Goal: Transaction & Acquisition: Purchase product/service

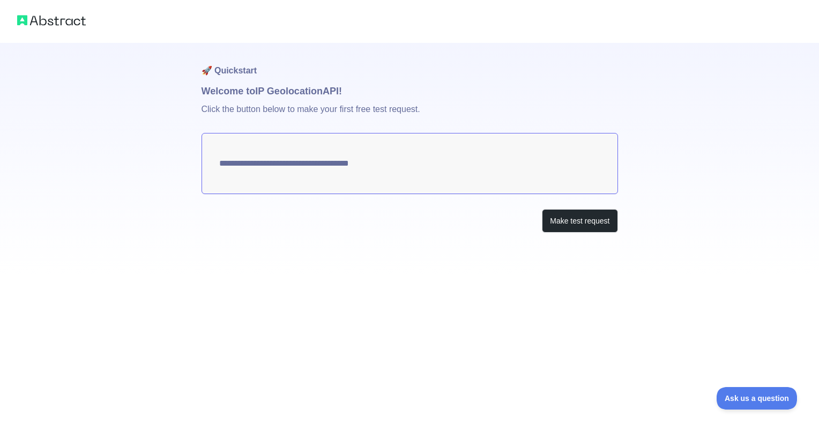
type textarea "**********"
drag, startPoint x: 359, startPoint y: 158, endPoint x: 279, endPoint y: 164, distance: 80.1
click at [279, 164] on textarea "**********" at bounding box center [410, 163] width 417 height 61
click at [278, 164] on textarea "**********" at bounding box center [410, 163] width 417 height 61
click at [558, 220] on button "Make test request" at bounding box center [580, 221] width 76 height 24
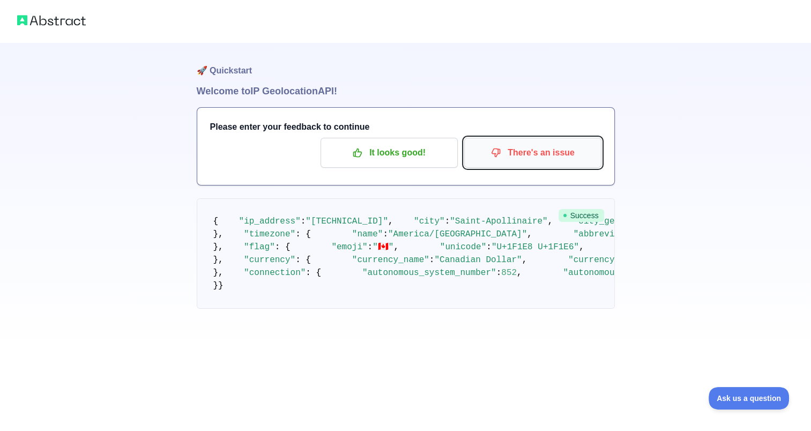
click at [535, 157] on p "There's an issue" at bounding box center [532, 153] width 121 height 18
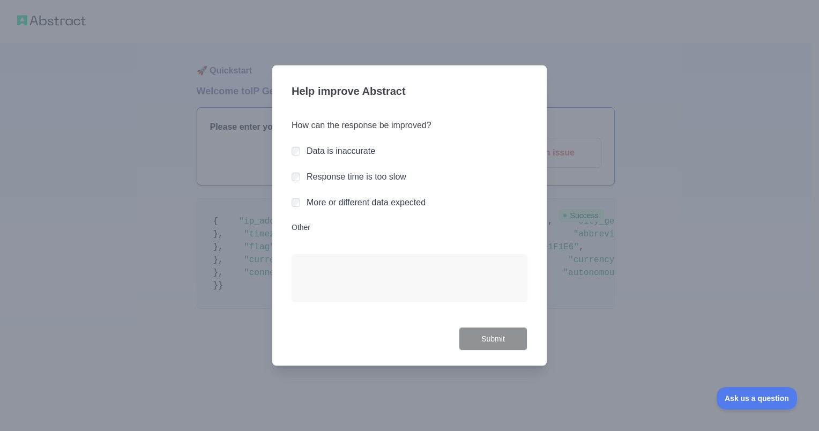
click at [319, 154] on label "Data is inaccurate" at bounding box center [341, 150] width 69 height 9
click at [488, 332] on button "Submit" at bounding box center [493, 339] width 69 height 24
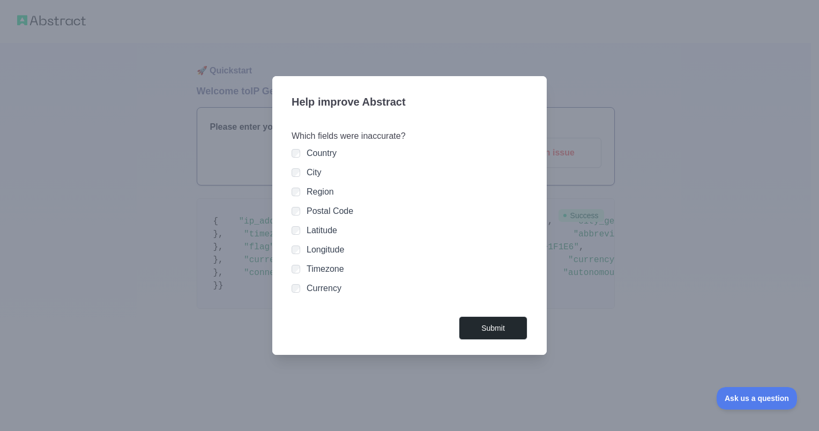
click at [297, 187] on div at bounding box center [296, 192] width 9 height 11
click at [487, 328] on button "Submit" at bounding box center [493, 328] width 69 height 24
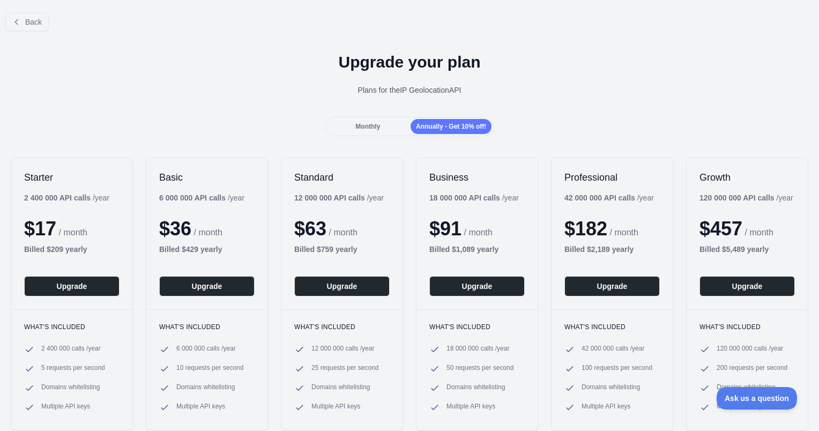
click at [388, 128] on div "Monthly" at bounding box center [368, 126] width 81 height 15
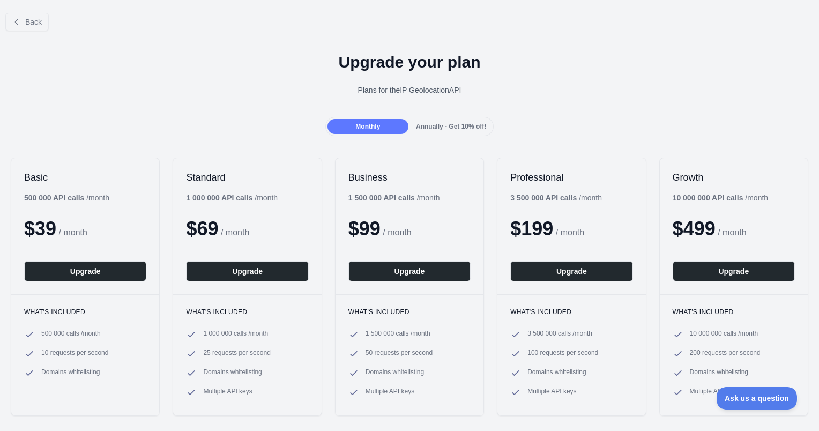
click at [426, 123] on span "Annually - Get 10% off!" at bounding box center [451, 127] width 70 height 8
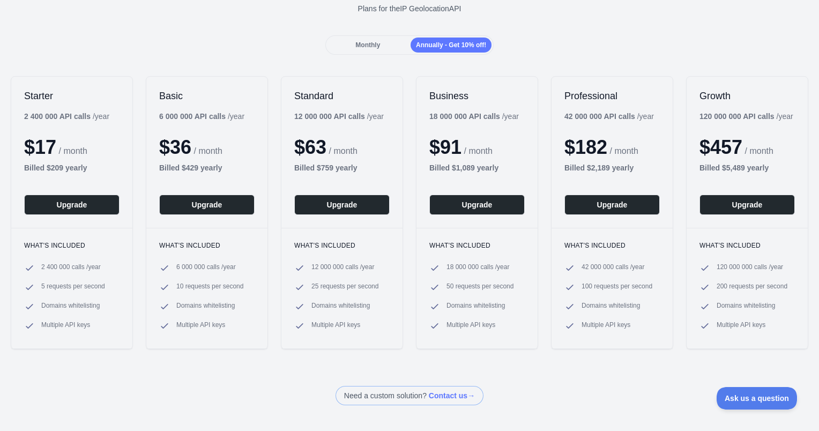
scroll to position [107, 0]
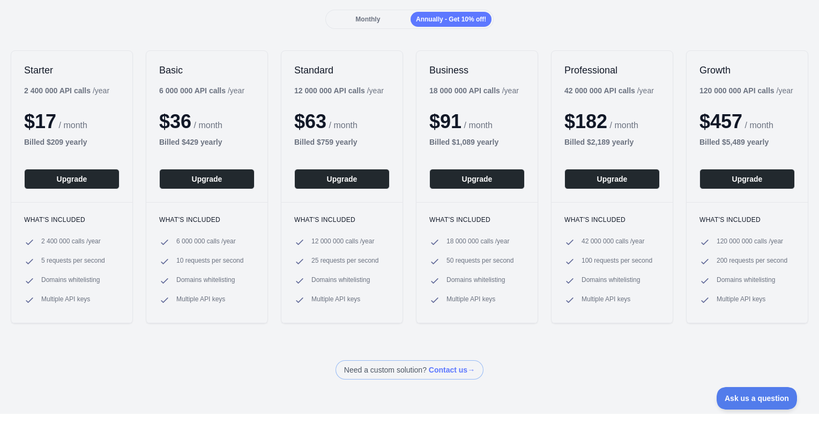
click at [384, 20] on div "Monthly" at bounding box center [368, 19] width 81 height 15
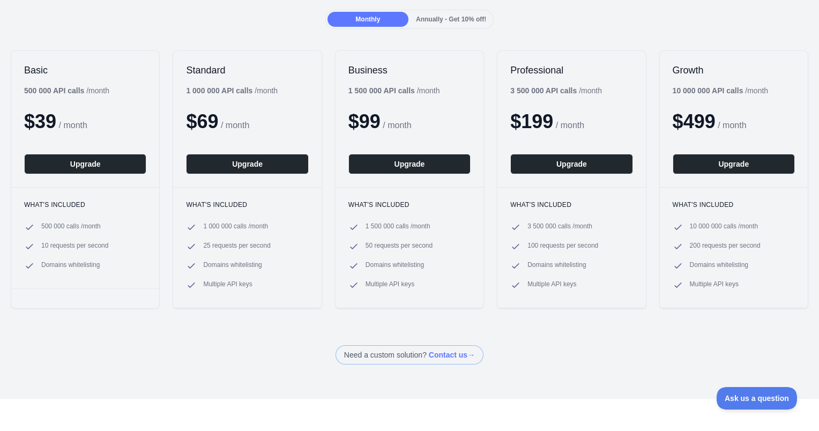
click at [447, 355] on span at bounding box center [410, 354] width 148 height 19
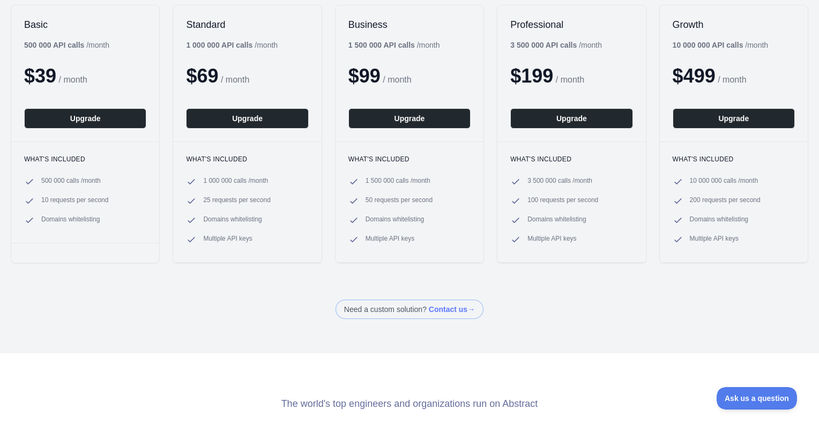
scroll to position [0, 0]
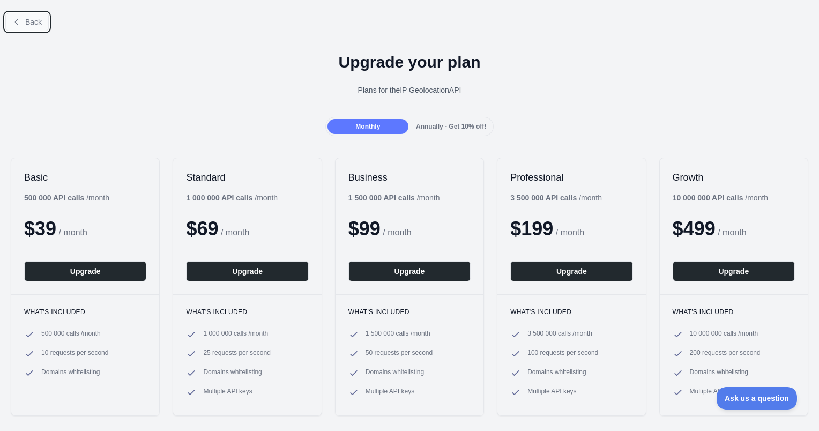
click at [18, 15] on button "Back" at bounding box center [26, 22] width 43 height 18
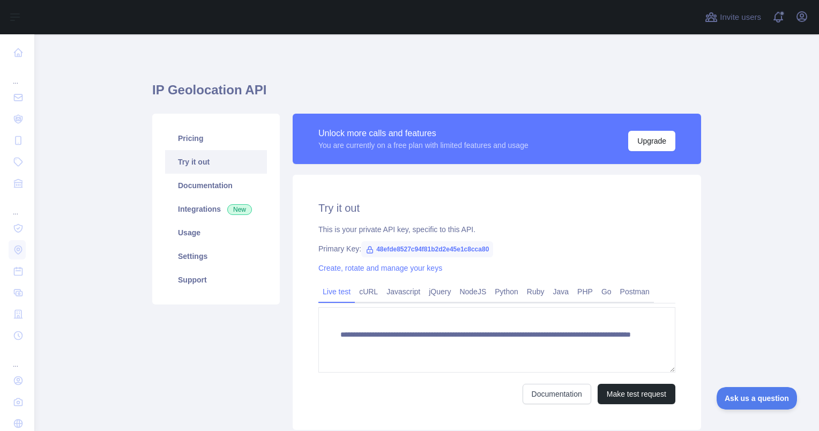
scroll to position [77, 0]
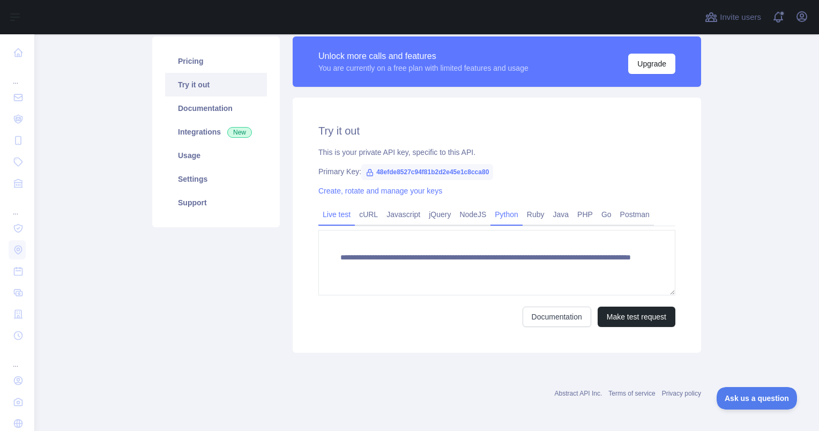
click at [504, 218] on link "Python" at bounding box center [507, 214] width 32 height 17
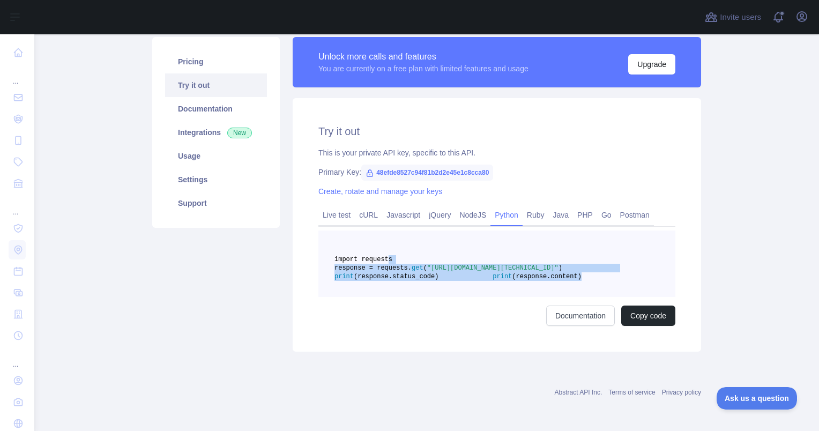
drag, startPoint x: 481, startPoint y: 309, endPoint x: 379, endPoint y: 256, distance: 115.4
click at [379, 256] on pre "import requests response = requests. get ( "[URL][DOMAIN_NAME][TECHNICAL_ID]" )…" at bounding box center [497, 264] width 357 height 66
copy code "import requests response = requests. get ( "[URL][DOMAIN_NAME][TECHNICAL_ID]" )…"
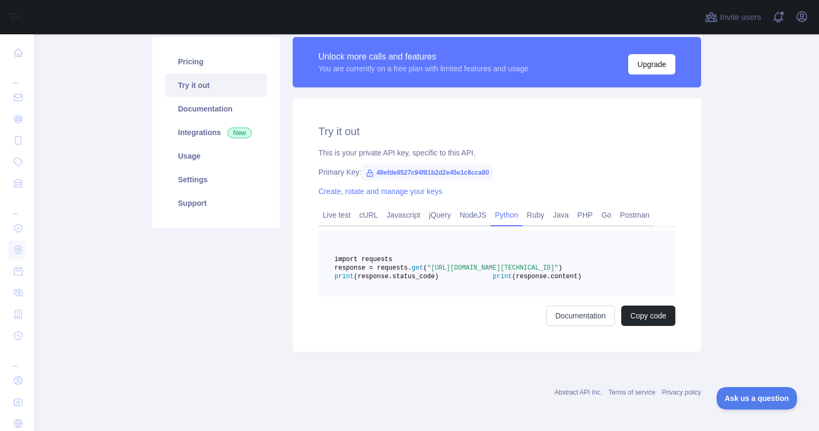
drag, startPoint x: 747, startPoint y: 204, endPoint x: 732, endPoint y: 195, distance: 17.3
click at [747, 204] on main "IP Geolocation API Pricing Try it out Documentation Integrations New Usage Sett…" at bounding box center [426, 232] width 785 height 397
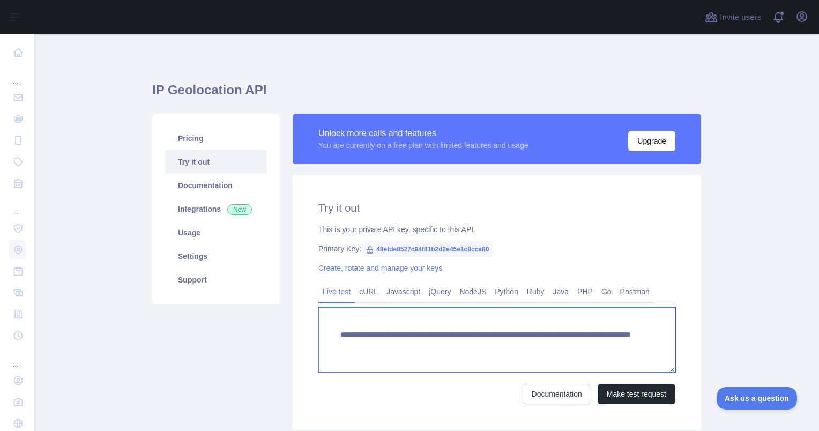
drag, startPoint x: 608, startPoint y: 345, endPoint x: 334, endPoint y: 337, distance: 274.7
click at [334, 337] on textarea "**********" at bounding box center [497, 339] width 357 height 65
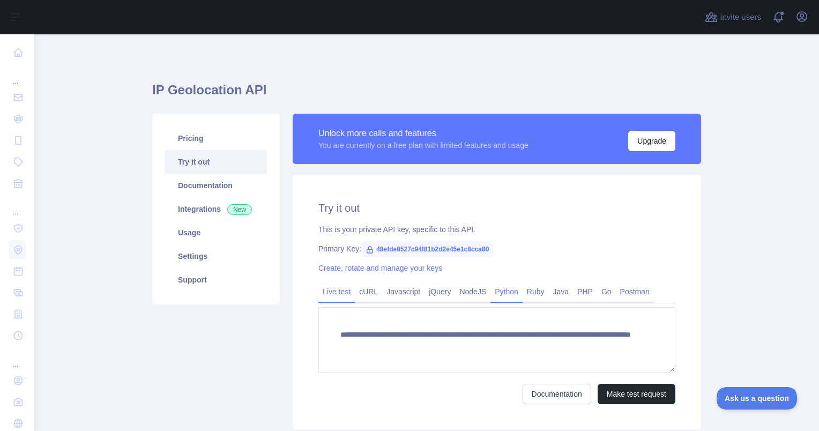
click at [502, 290] on link "Python" at bounding box center [507, 291] width 32 height 17
